Goal: Navigation & Orientation: Find specific page/section

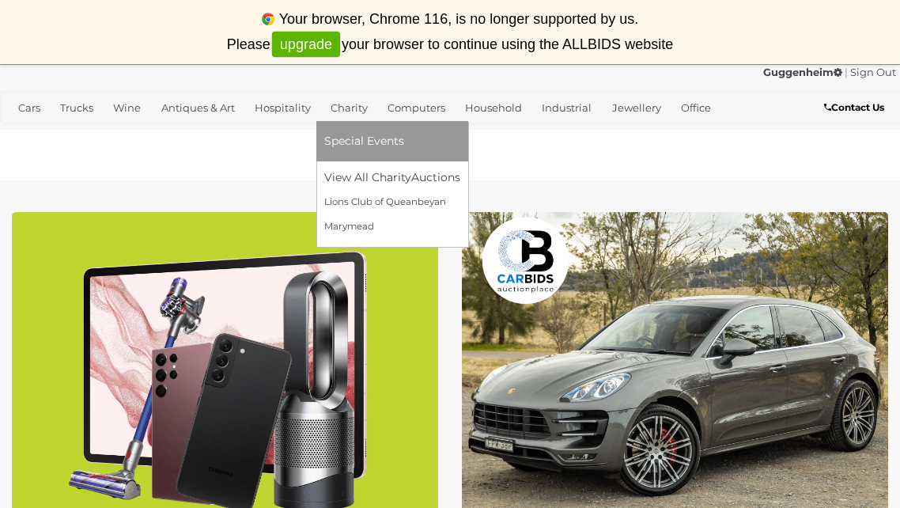
click at [343, 108] on link "Charity" at bounding box center [349, 108] width 50 height 26
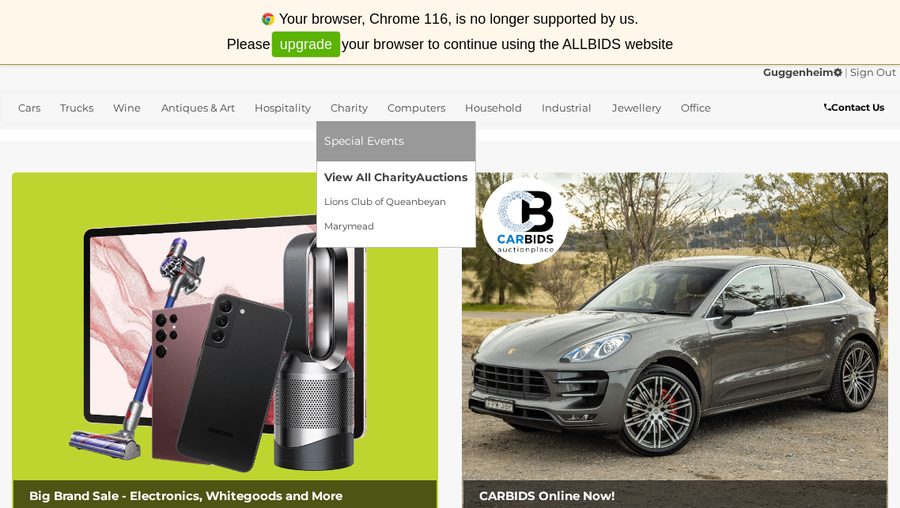
click at [347, 176] on link "View All Charity Auctions" at bounding box center [395, 177] width 143 height 25
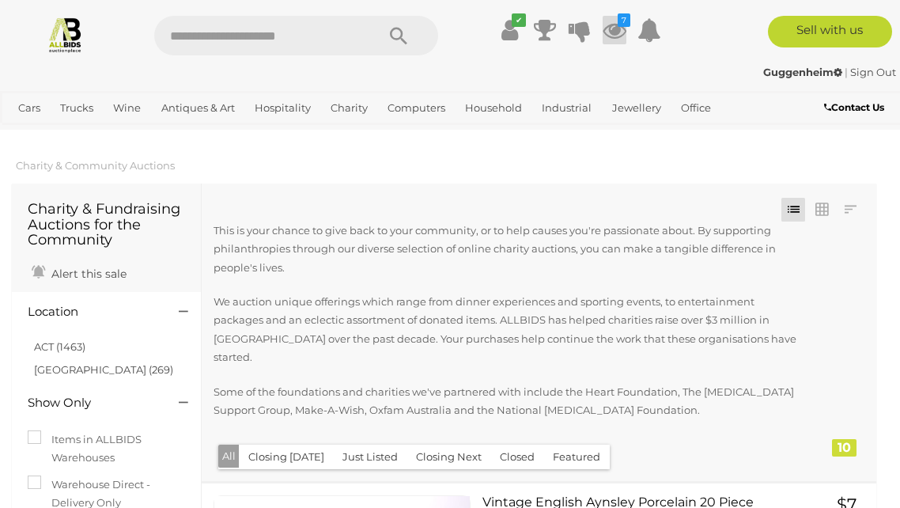
click at [624, 20] on icon "7" at bounding box center [624, 19] width 13 height 13
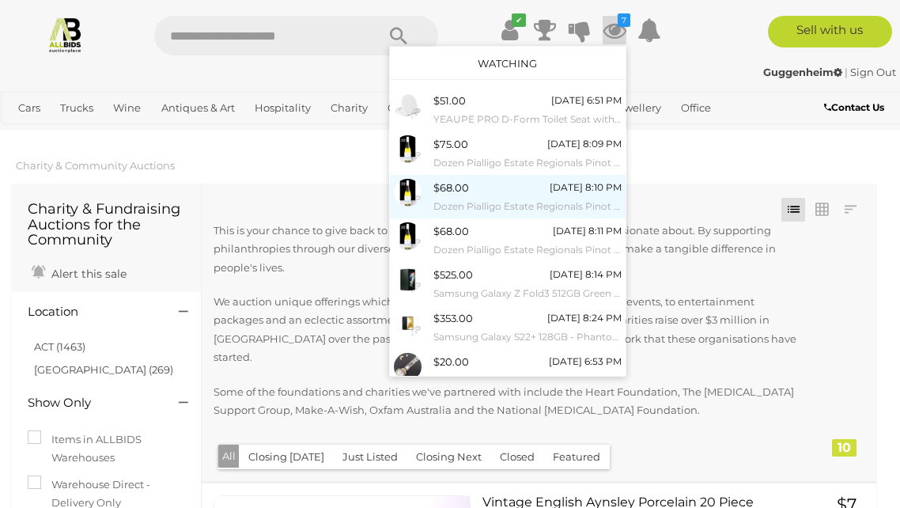
scroll to position [44, 0]
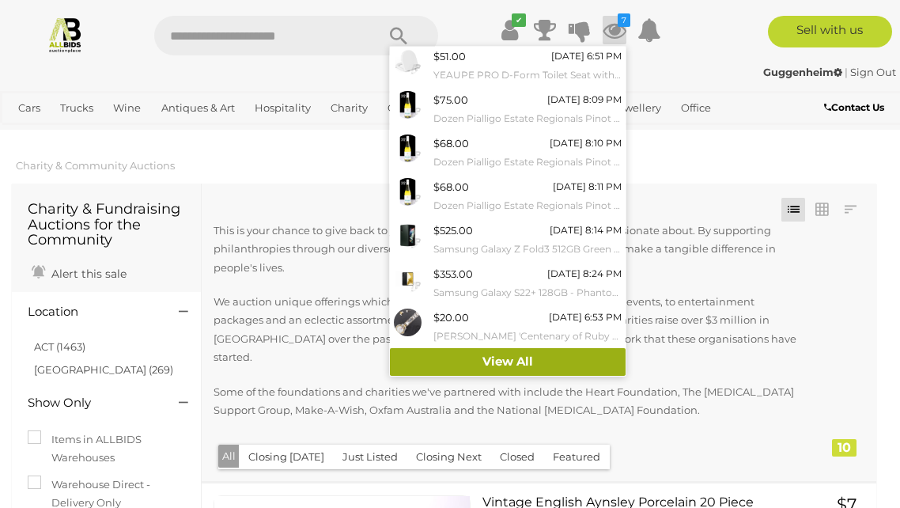
click at [494, 362] on link "View All" at bounding box center [508, 362] width 236 height 28
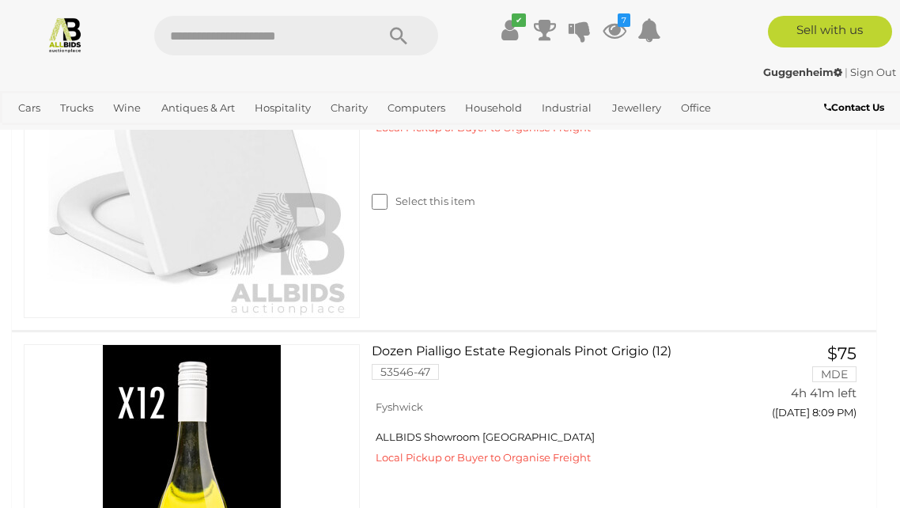
scroll to position [477, 0]
click at [236, 203] on img at bounding box center [192, 158] width 316 height 316
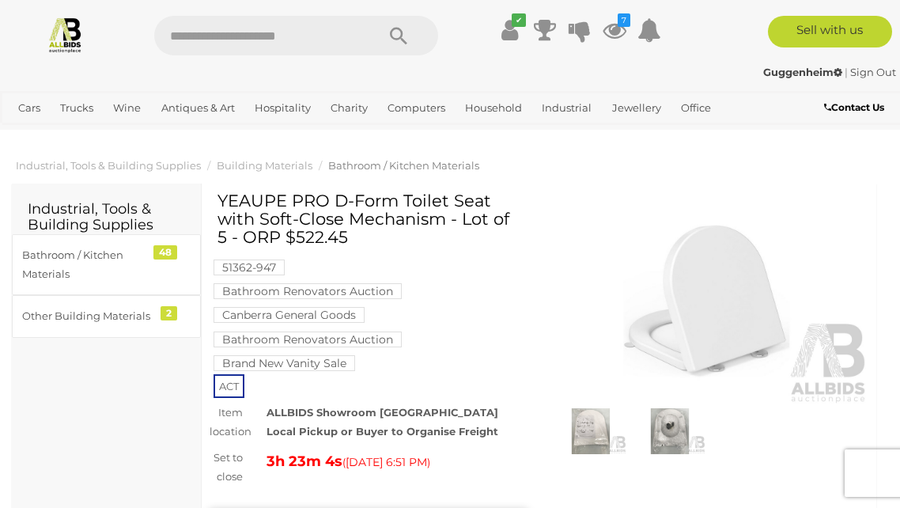
drag, startPoint x: 220, startPoint y: 200, endPoint x: 444, endPoint y: 222, distance: 225.0
click at [444, 222] on h1 "YEAUPE PRO D-Form Toilet Seat with Soft-Close Mechanism - Lot of 5 - ORP $522.45" at bounding box center [371, 218] width 306 height 55
copy h1 "YEAUPE PRO D-Form Toilet Seat with Soft-Close Mechanism"
click at [592, 425] on img at bounding box center [590, 431] width 71 height 46
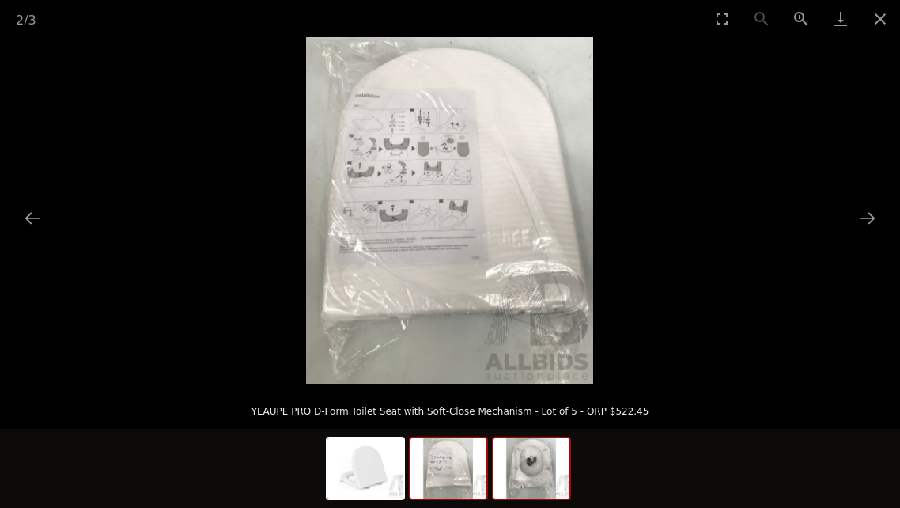
click at [526, 484] on img at bounding box center [532, 468] width 76 height 60
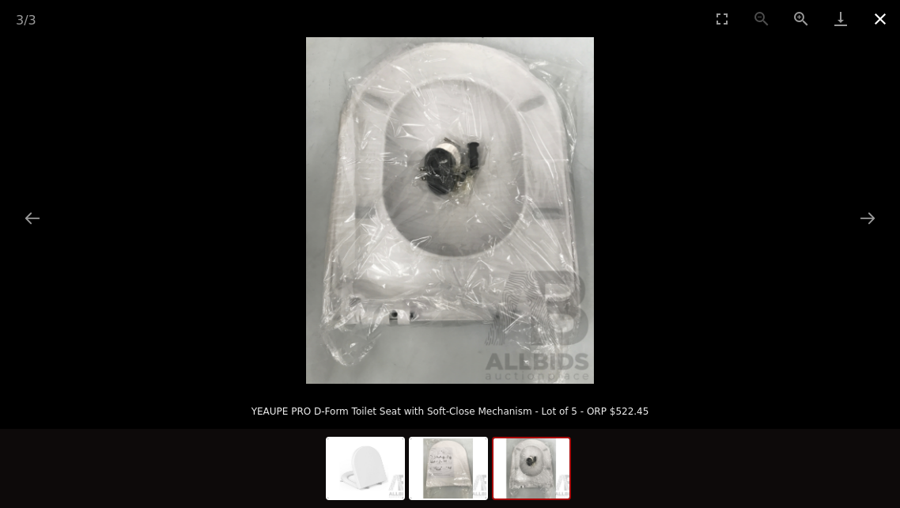
click at [883, 17] on button "Close gallery" at bounding box center [881, 18] width 40 height 37
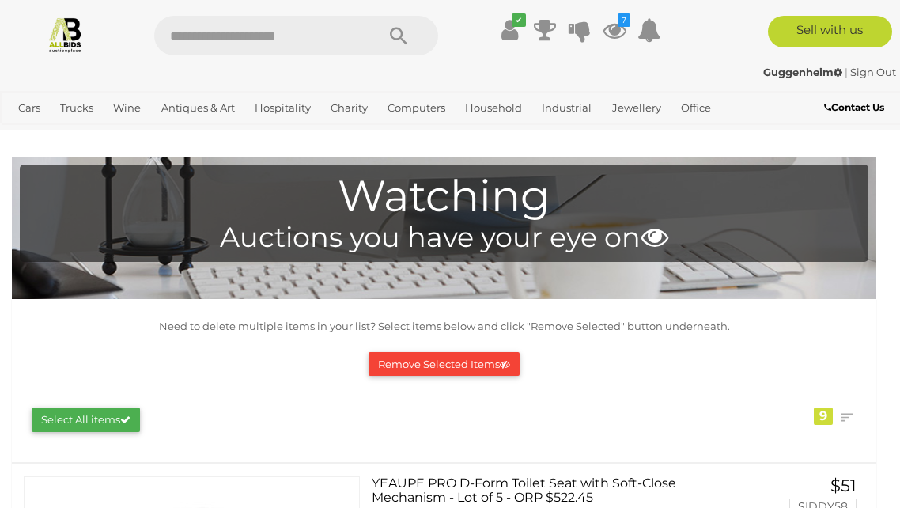
click at [457, 357] on button "Remove Selected Items" at bounding box center [444, 364] width 151 height 25
click at [468, 361] on button "Remove Selected Items" at bounding box center [444, 364] width 151 height 25
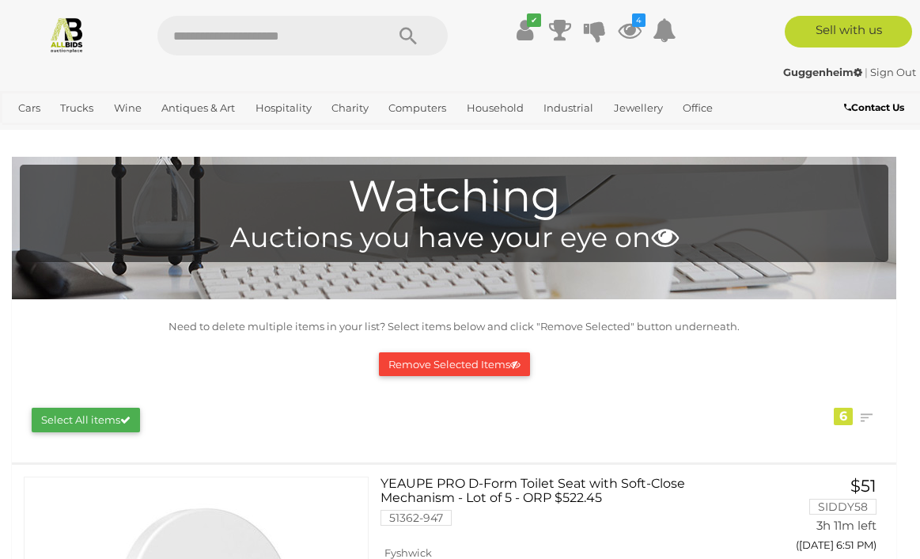
click at [486, 361] on button "Remove Selected Items" at bounding box center [454, 364] width 151 height 25
click at [475, 361] on button "Remove Selected Items" at bounding box center [454, 364] width 151 height 25
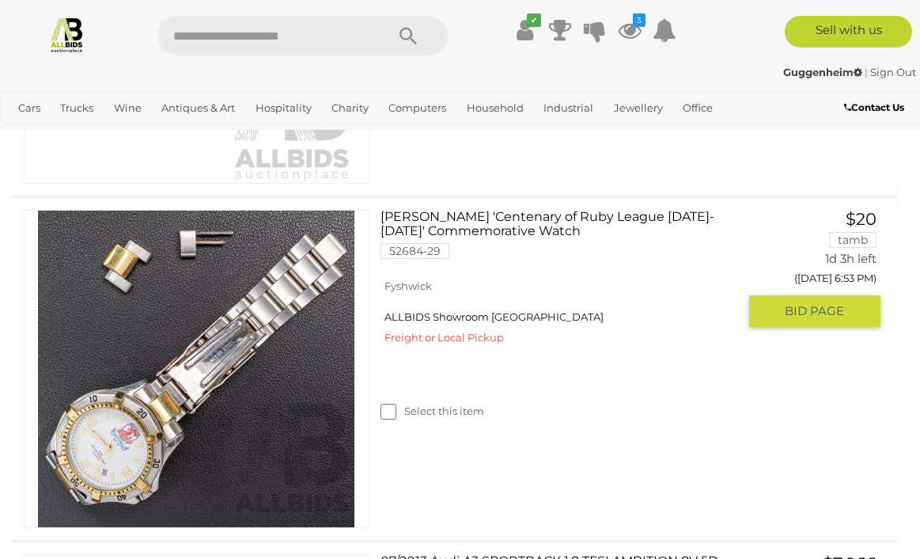
scroll to position [959, 0]
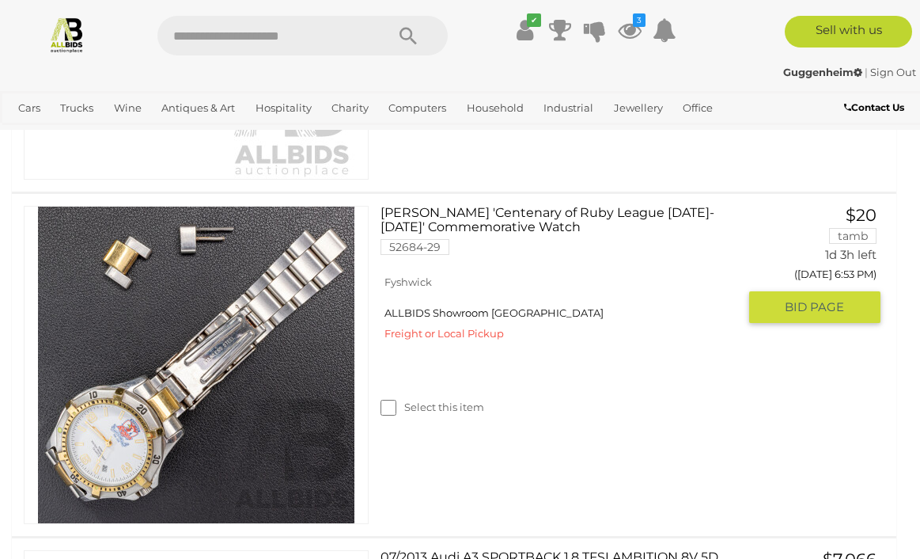
click at [207, 326] on link at bounding box center [196, 365] width 345 height 318
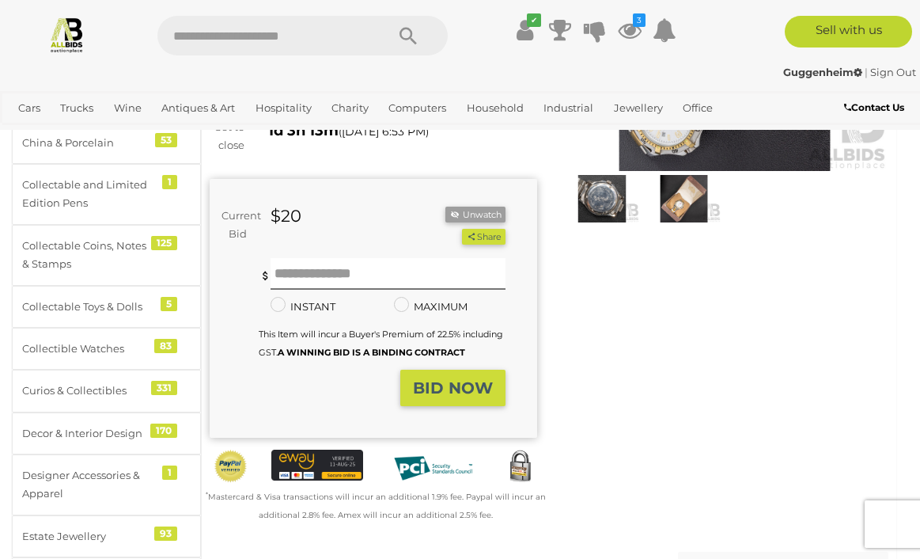
scroll to position [105, 0]
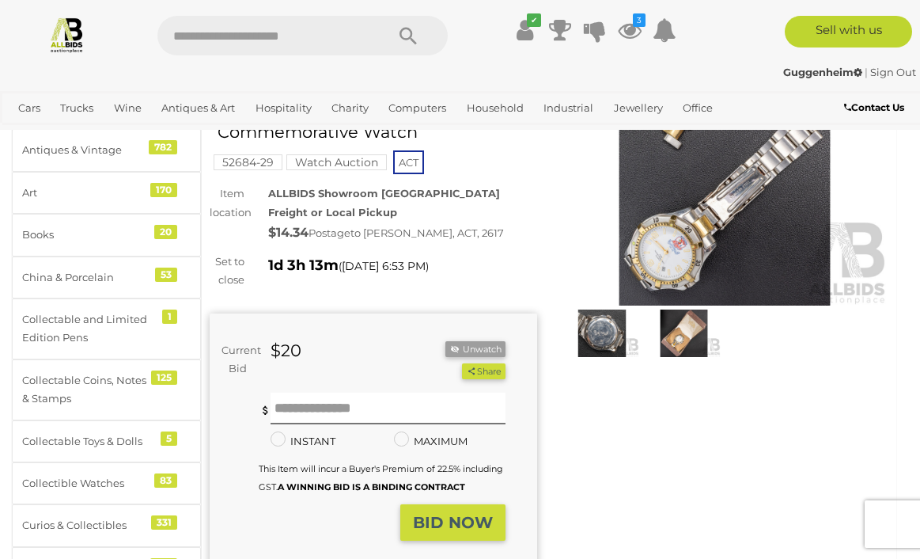
click at [672, 235] on img at bounding box center [725, 199] width 328 height 211
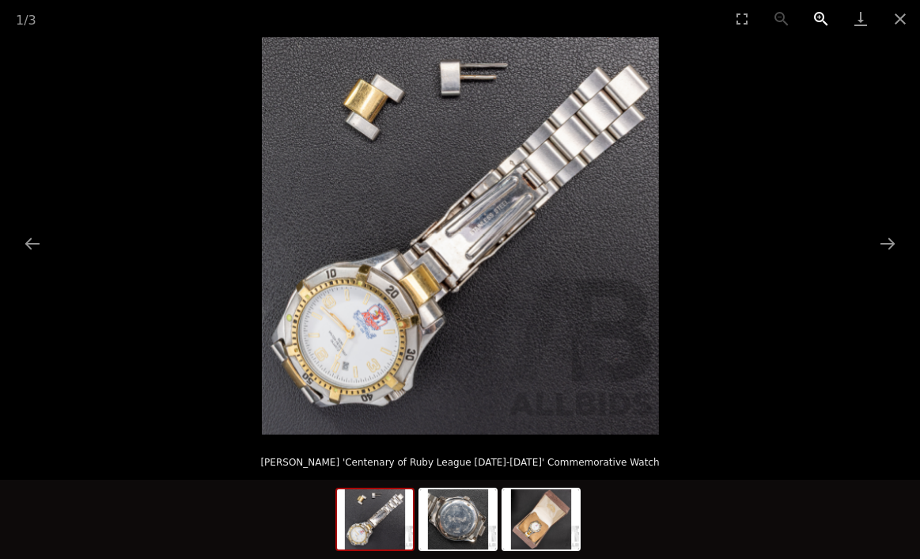
click at [819, 16] on button "Zoom in" at bounding box center [821, 18] width 40 height 37
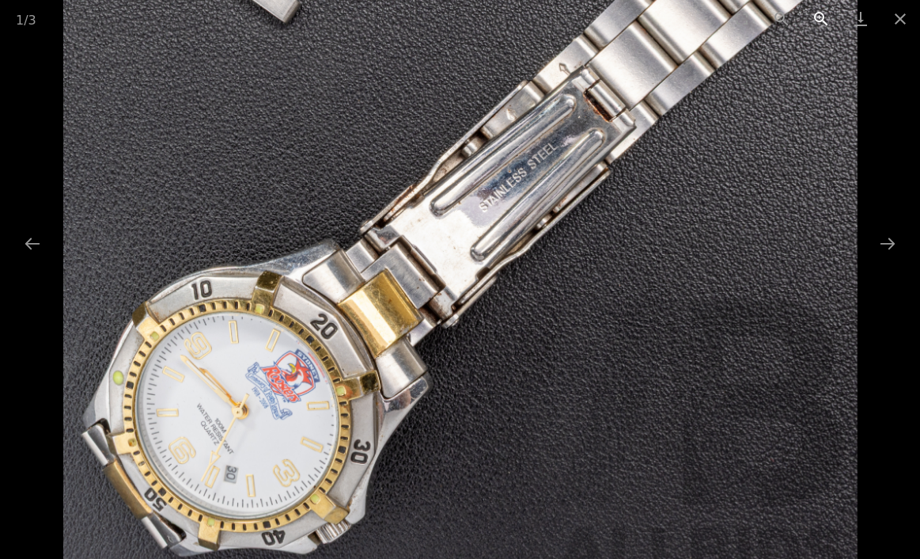
click at [819, 16] on button "Zoom in" at bounding box center [821, 18] width 40 height 37
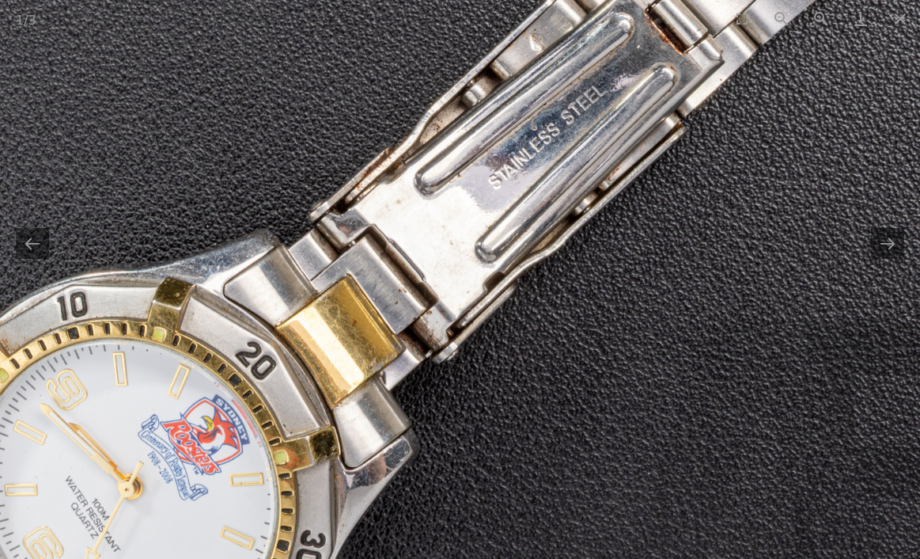
scroll to position [305, 0]
click at [251, 329] on img at bounding box center [460, 192] width 1191 height 1191
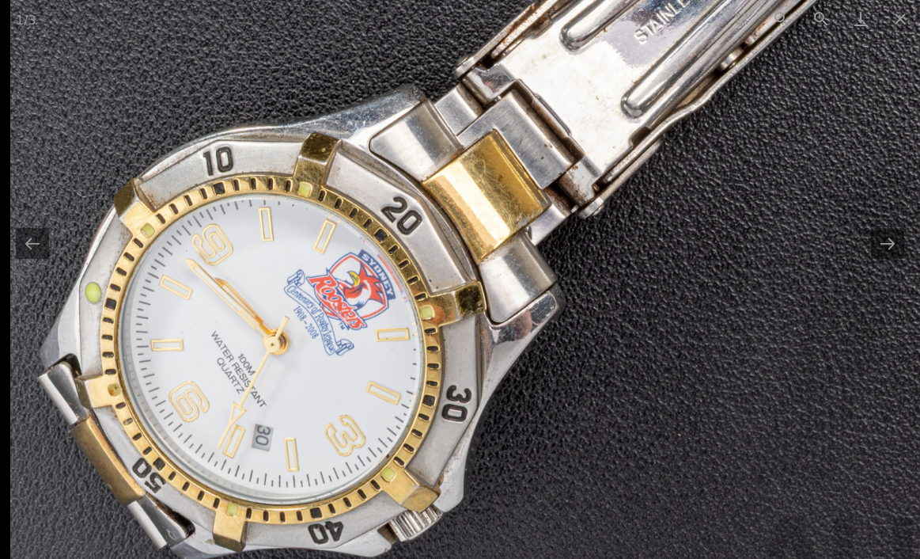
drag, startPoint x: 251, startPoint y: 329, endPoint x: 448, endPoint y: 184, distance: 244.5
click at [448, 184] on img at bounding box center [605, 47] width 1191 height 1191
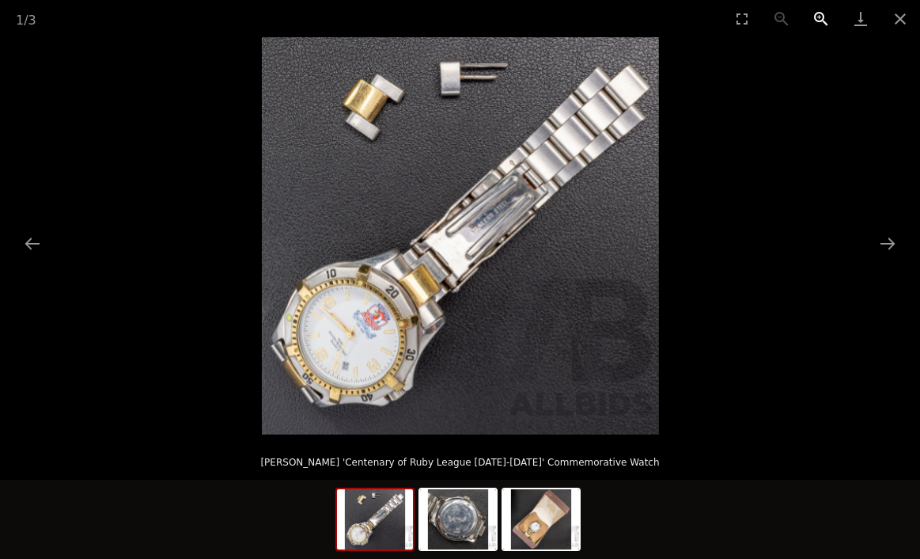
click at [821, 20] on button "Zoom in" at bounding box center [821, 18] width 40 height 37
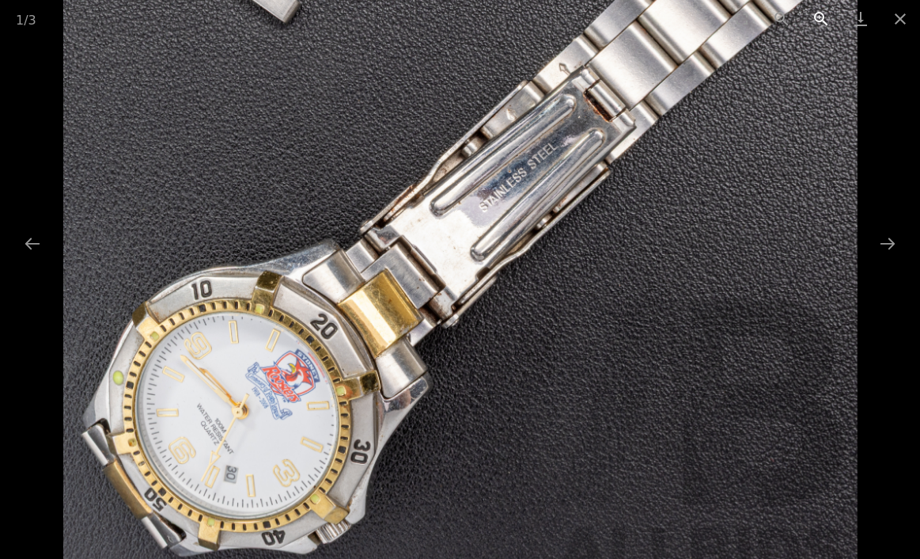
click at [821, 20] on button "Zoom in" at bounding box center [821, 18] width 40 height 37
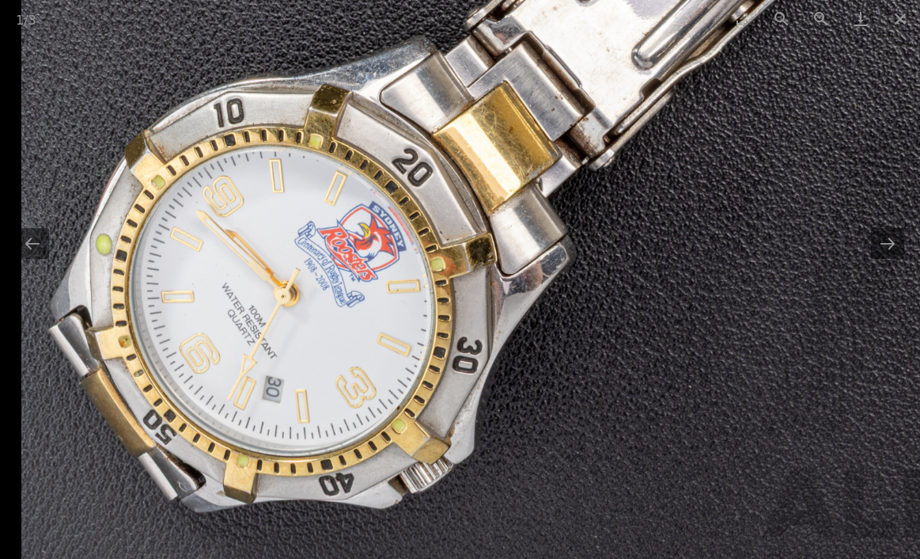
drag, startPoint x: 304, startPoint y: 402, endPoint x: 565, endPoint y: 209, distance: 324.7
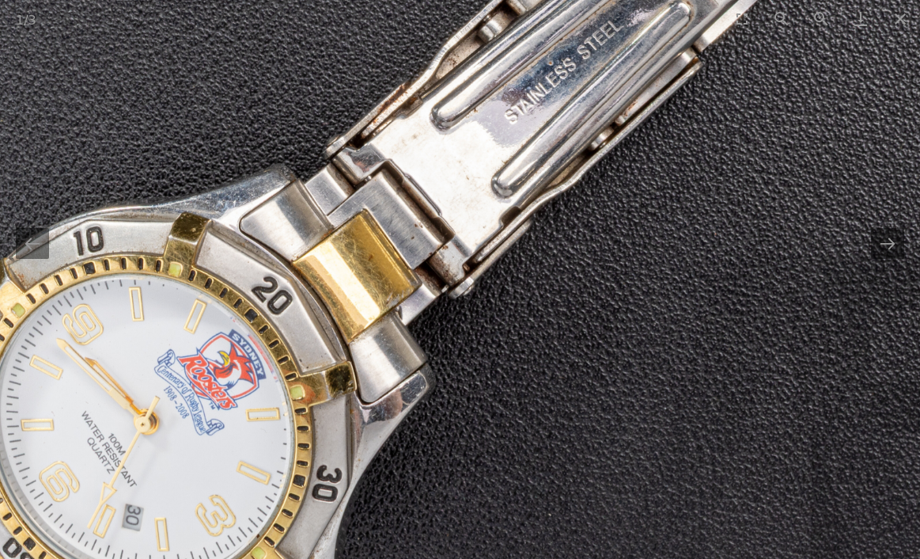
drag, startPoint x: 632, startPoint y: 246, endPoint x: 513, endPoint y: 393, distance: 189.5
click at [513, 393] on img at bounding box center [476, 127] width 1191 height 1191
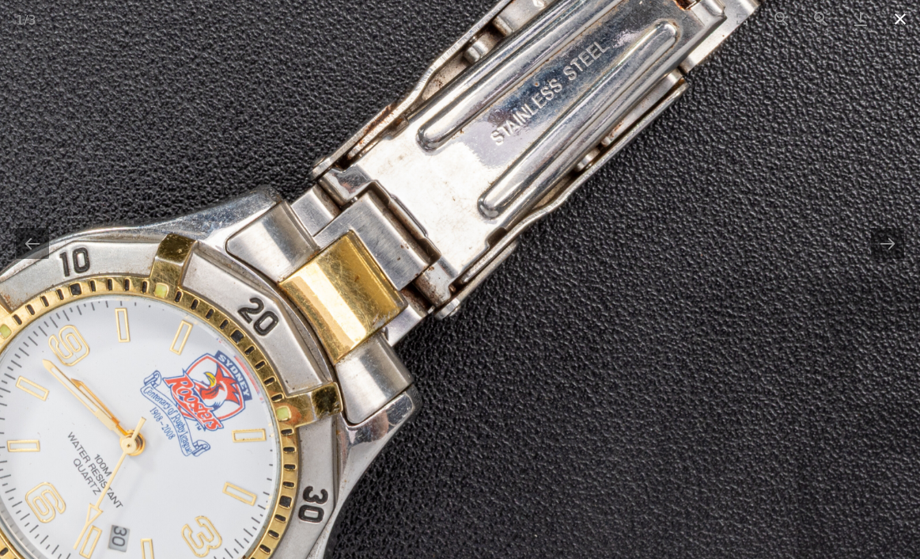
click at [899, 18] on button "Close gallery" at bounding box center [900, 18] width 40 height 37
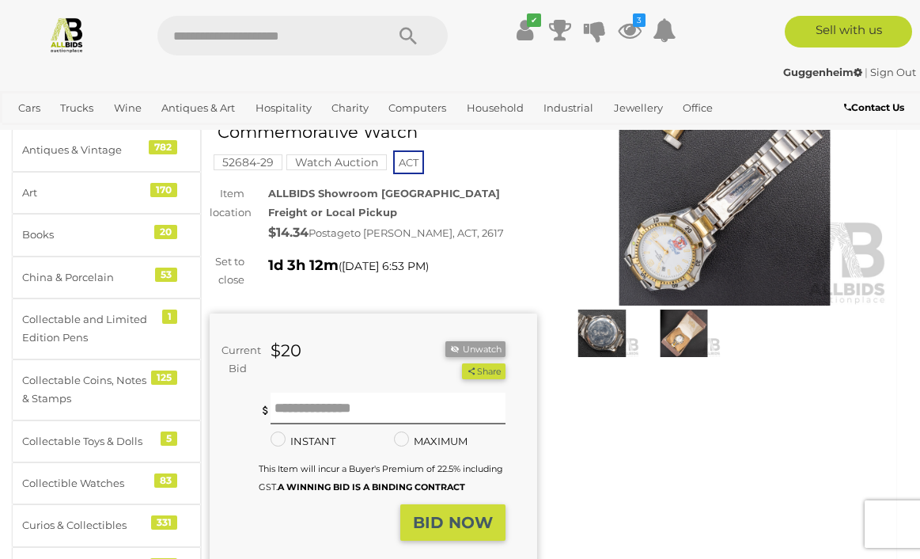
click at [682, 330] on img at bounding box center [684, 332] width 74 height 47
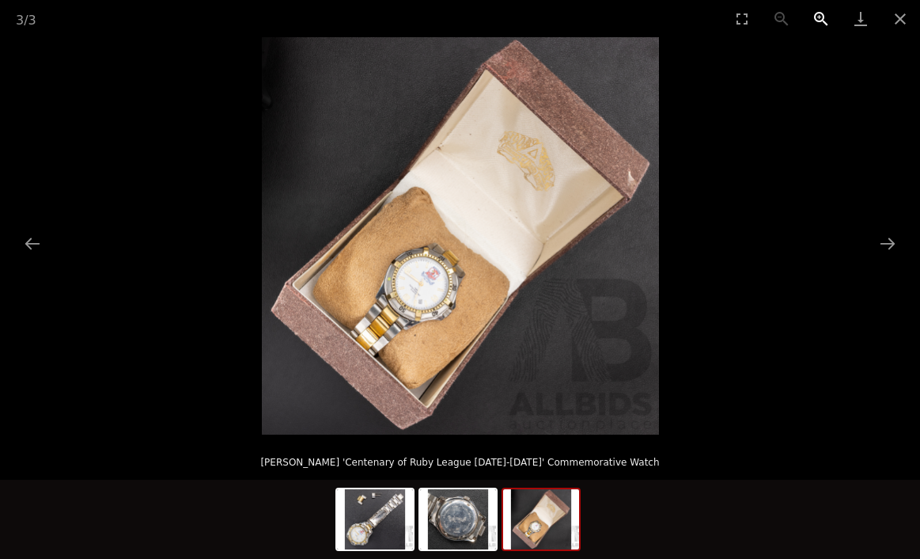
click at [819, 16] on button "Zoom in" at bounding box center [821, 18] width 40 height 37
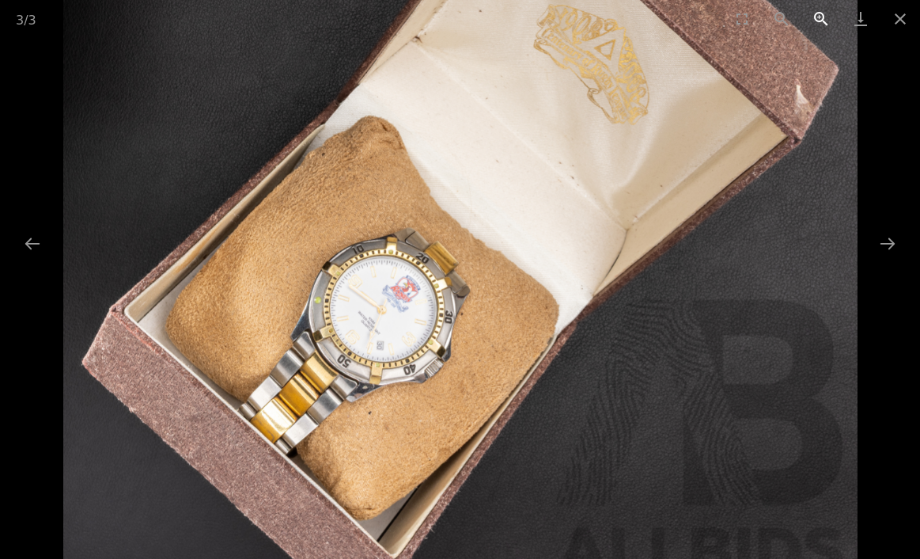
click at [819, 16] on button "Zoom in" at bounding box center [821, 18] width 40 height 37
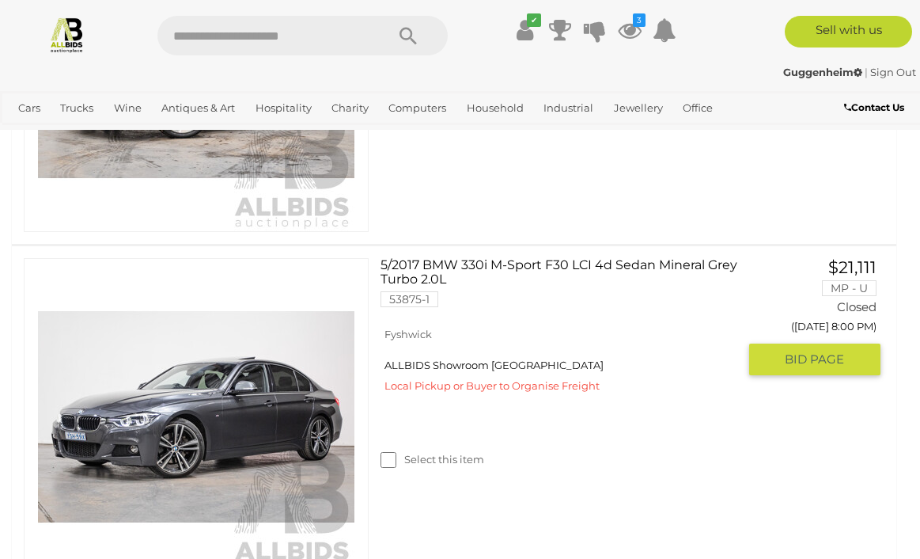
scroll to position [1596, 0]
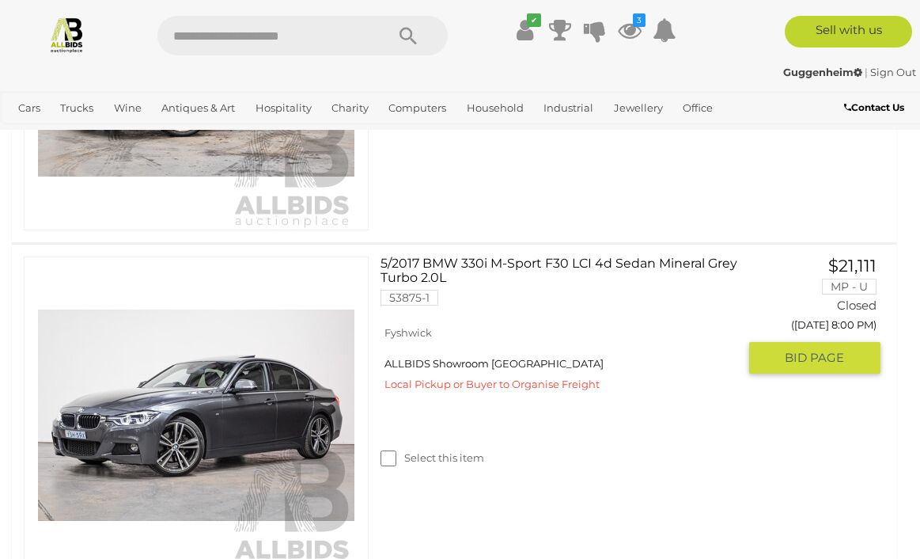
click at [487, 263] on link "5/2017 BMW 330i M-Sport F30 LCI 4d Sedan Mineral Grey Turbo 2.0L 53875-1" at bounding box center [564, 286] width 345 height 61
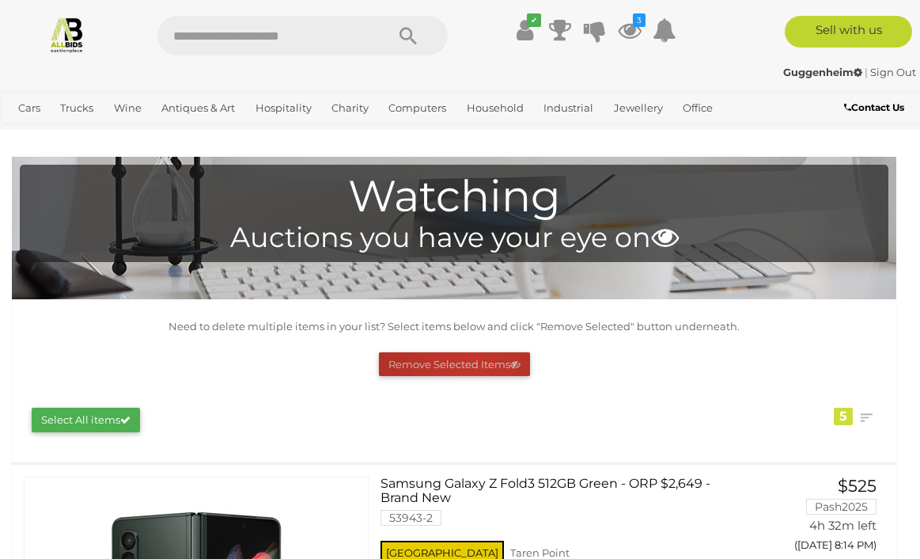
click at [470, 362] on button "Remove Selected Items" at bounding box center [454, 364] width 151 height 25
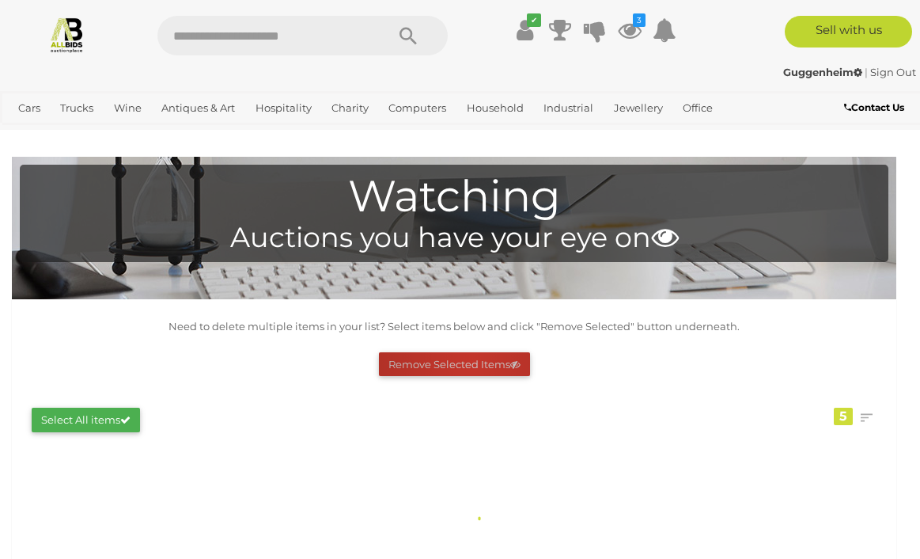
scroll to position [1069, 0]
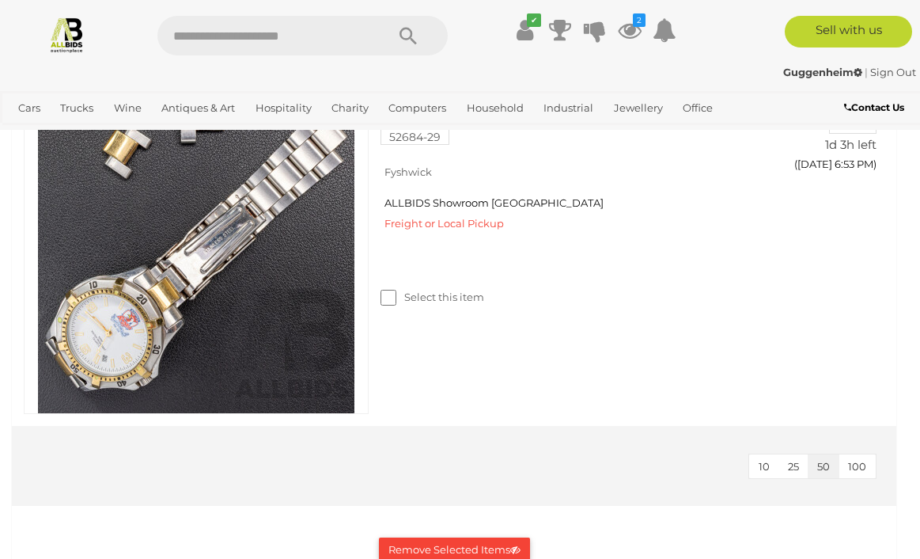
click at [458, 544] on button "Remove Selected Items" at bounding box center [454, 549] width 151 height 25
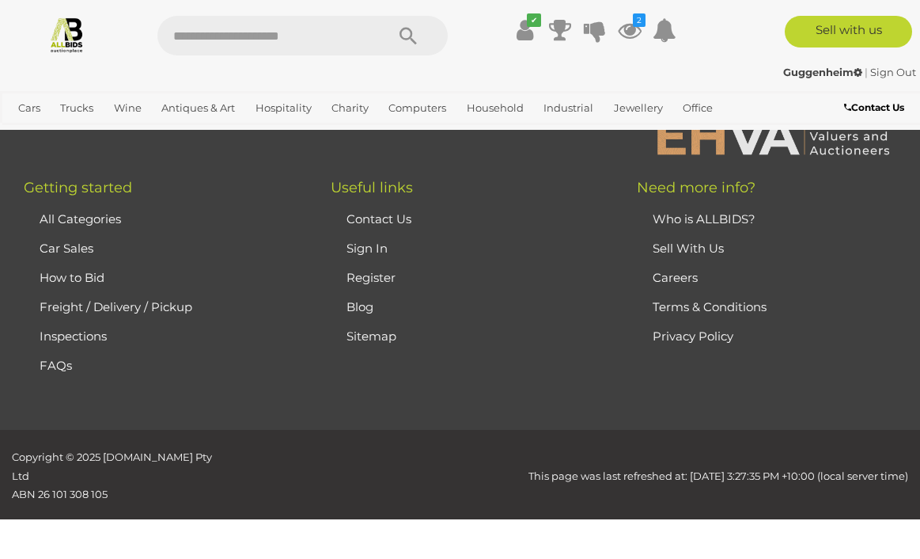
scroll to position [0, 0]
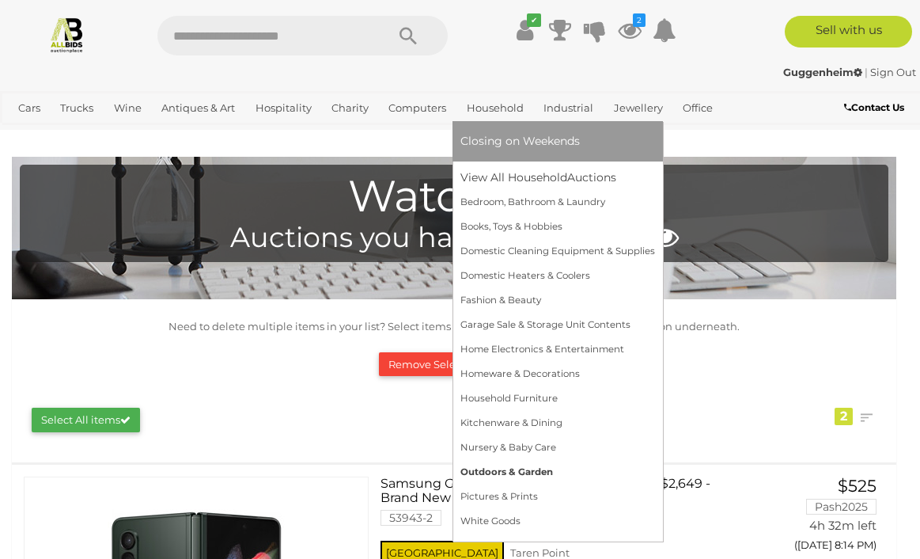
click at [494, 471] on link "Outdoors & Garden" at bounding box center [557, 472] width 195 height 25
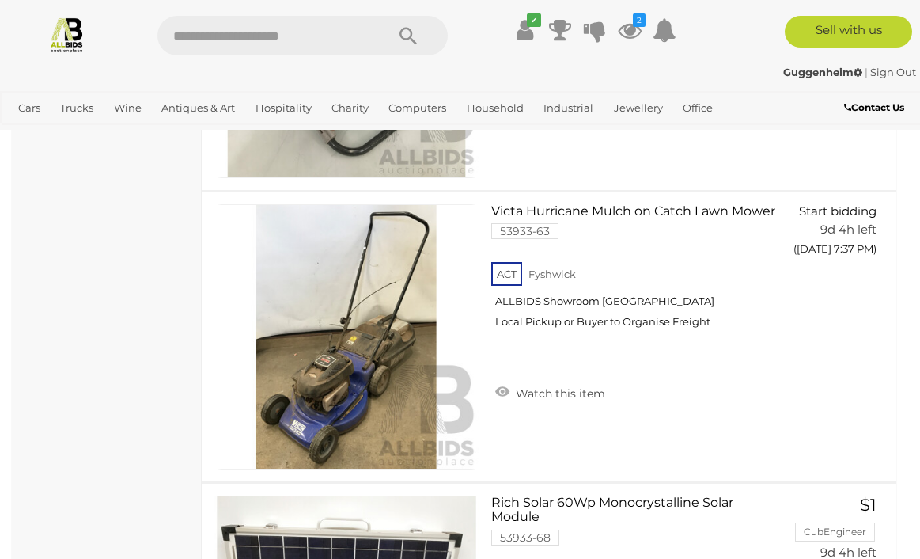
scroll to position [3827, 0]
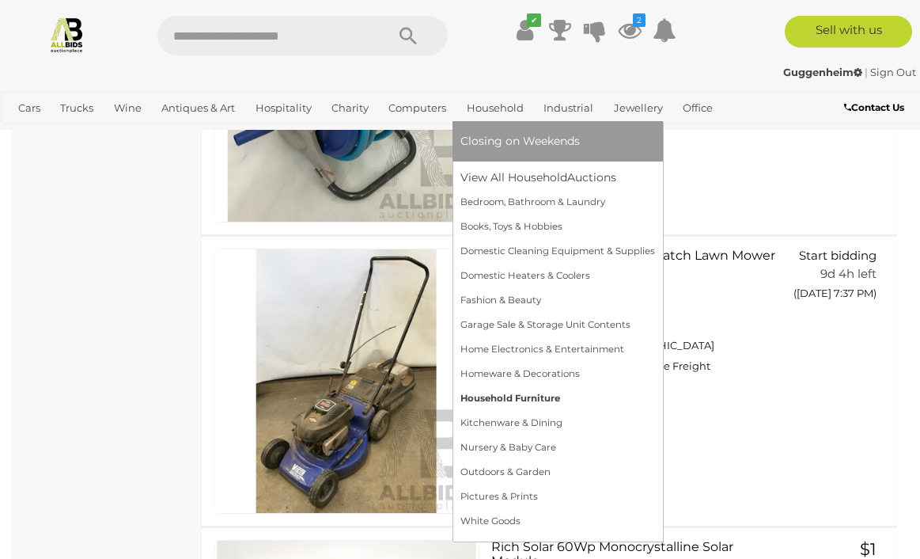
click at [498, 399] on link "Household Furniture" at bounding box center [557, 398] width 195 height 25
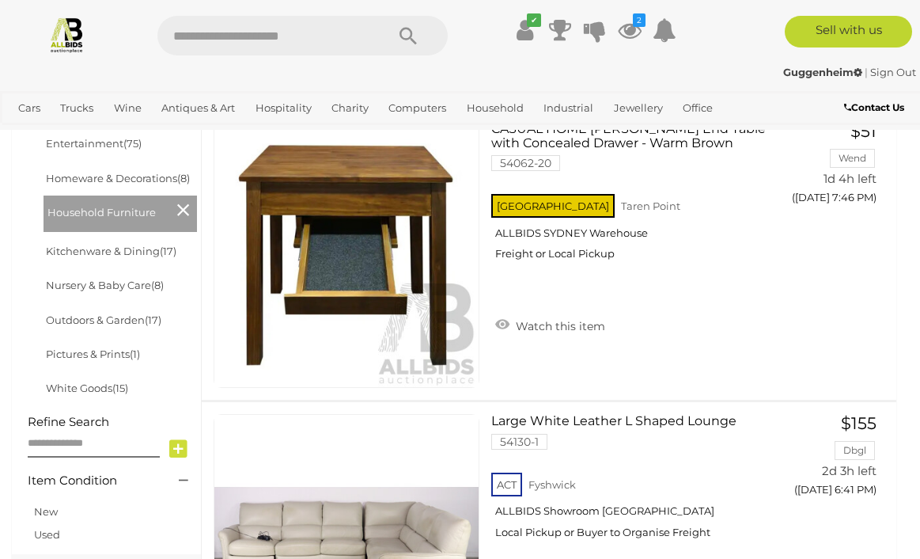
scroll to position [778, 0]
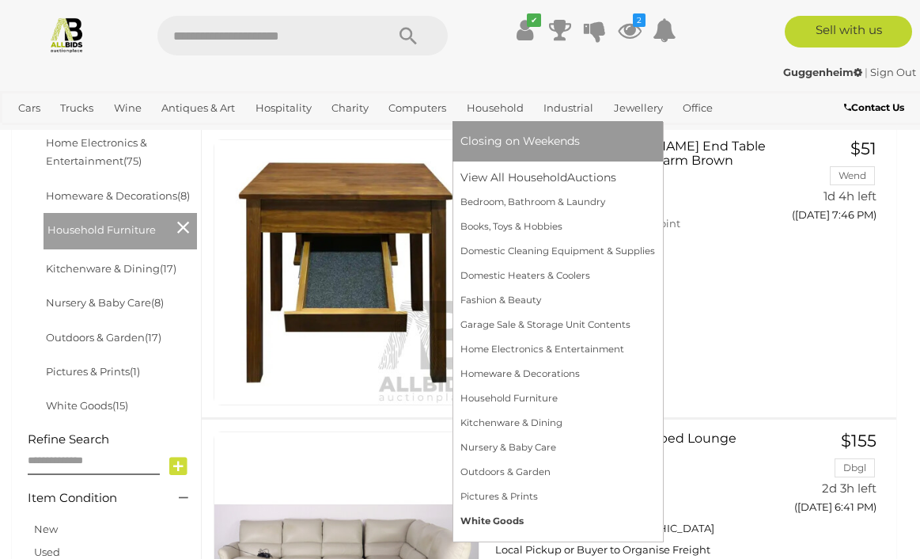
click at [509, 519] on link "White Goods" at bounding box center [557, 521] width 195 height 25
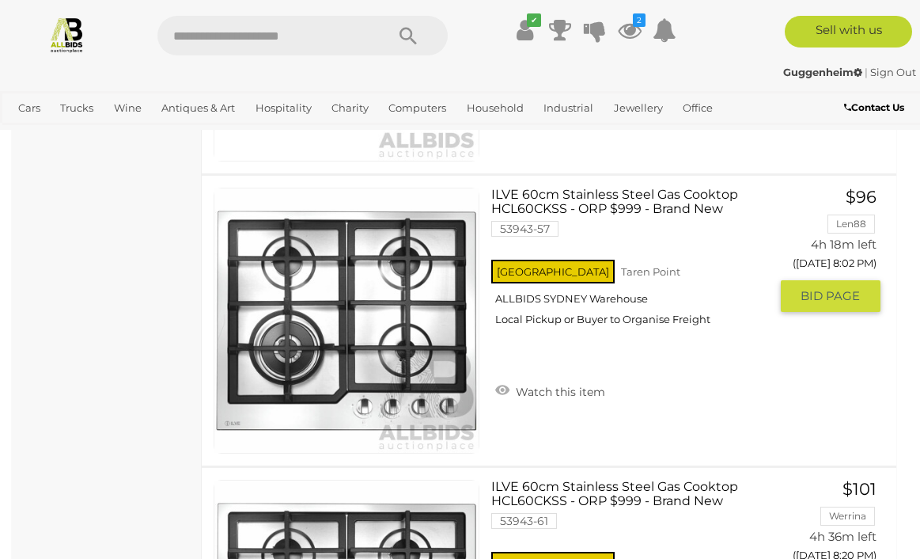
scroll to position [2480, 0]
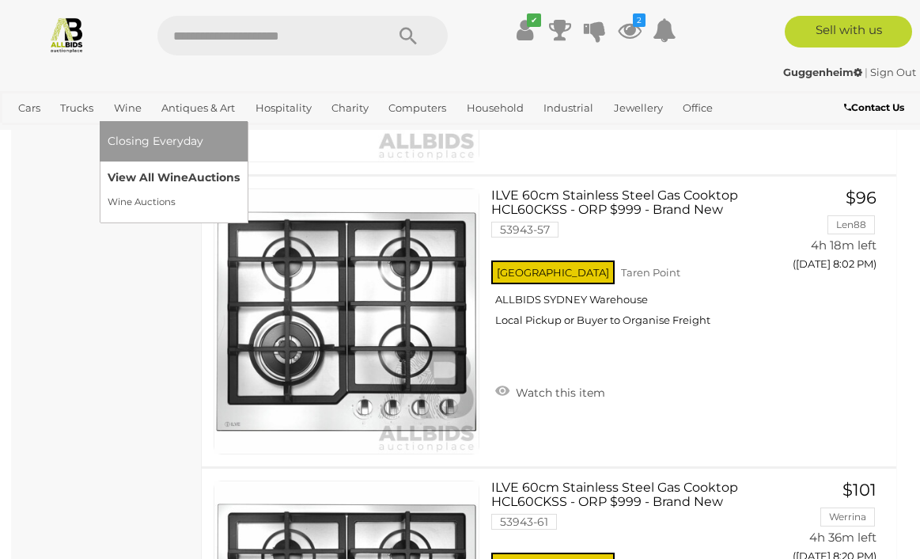
click at [152, 177] on link "View All Wine Auctions" at bounding box center [174, 177] width 132 height 25
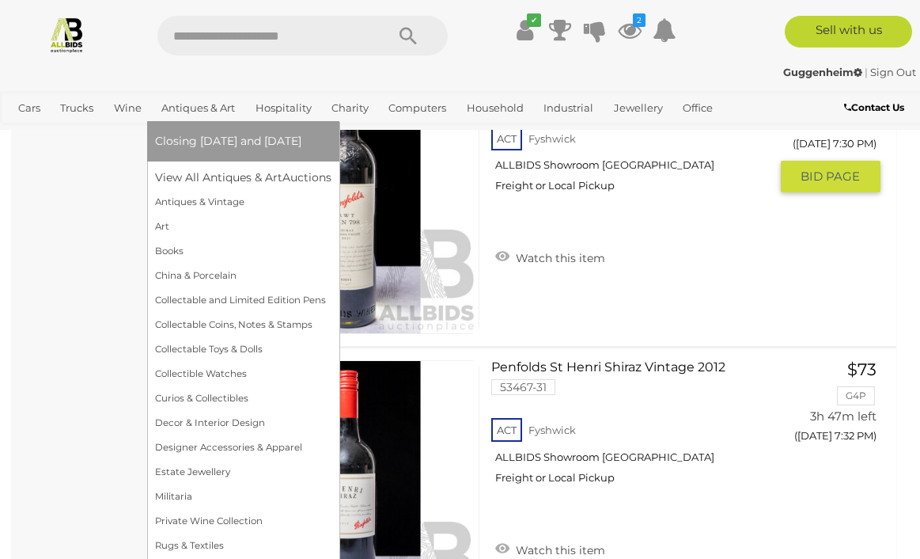
scroll to position [8881, 0]
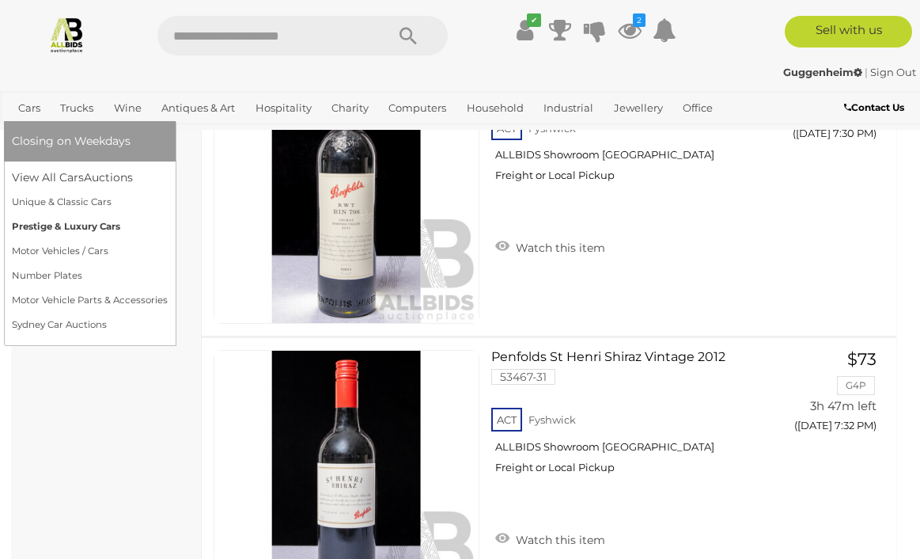
click at [71, 227] on link "Prestige & Luxury Cars" at bounding box center [90, 226] width 156 height 25
